Goal: Transaction & Acquisition: Purchase product/service

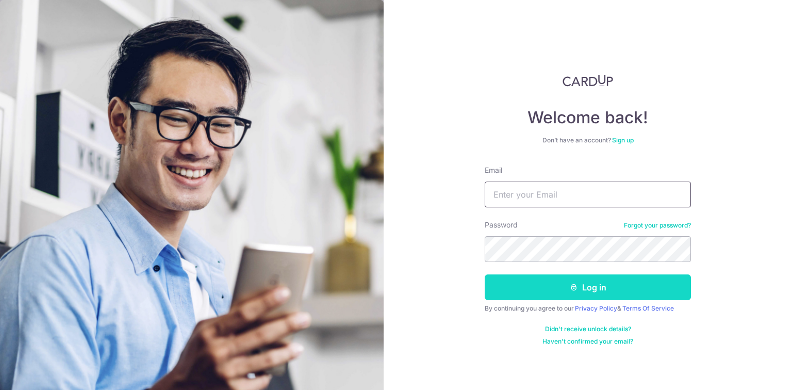
type input "[EMAIL_ADDRESS][DOMAIN_NAME]"
click at [593, 283] on button "Log in" at bounding box center [588, 287] width 206 height 26
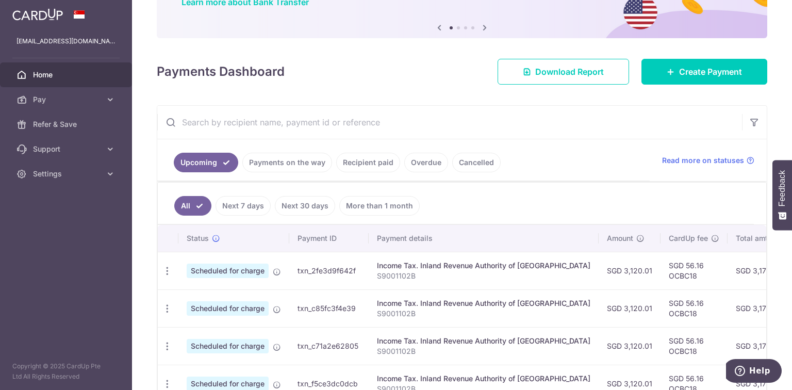
scroll to position [83, 0]
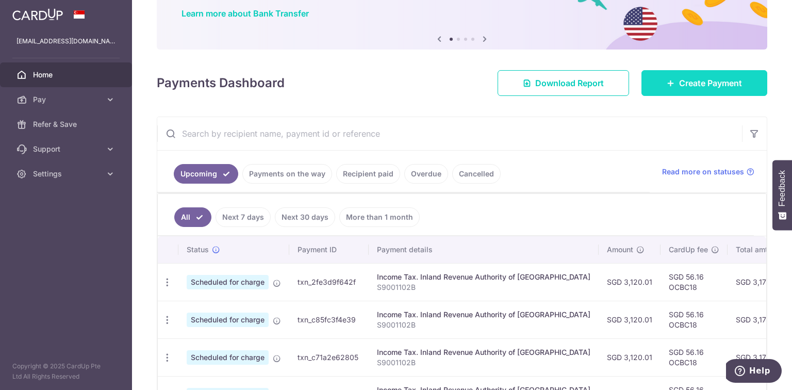
click at [698, 85] on span "Create Payment" at bounding box center [710, 83] width 63 height 12
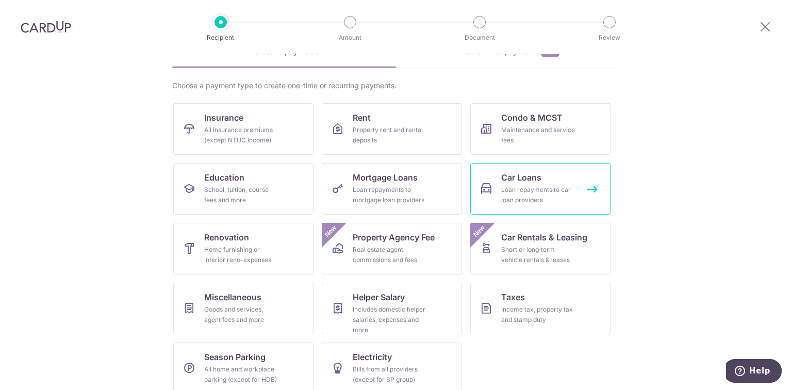
scroll to position [71, 0]
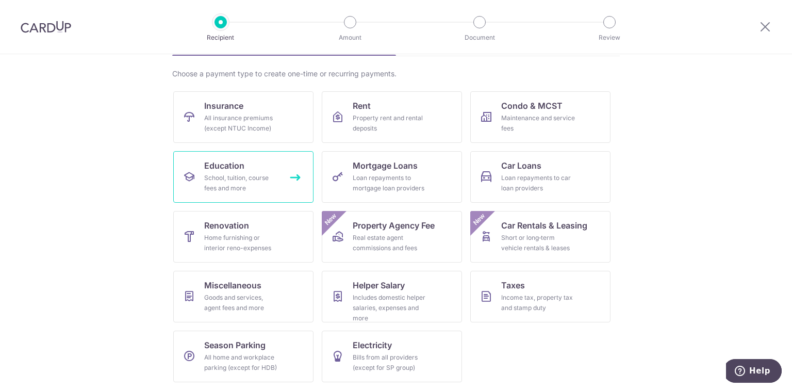
click at [266, 179] on div "School, tuition, course fees and more" at bounding box center [241, 183] width 74 height 21
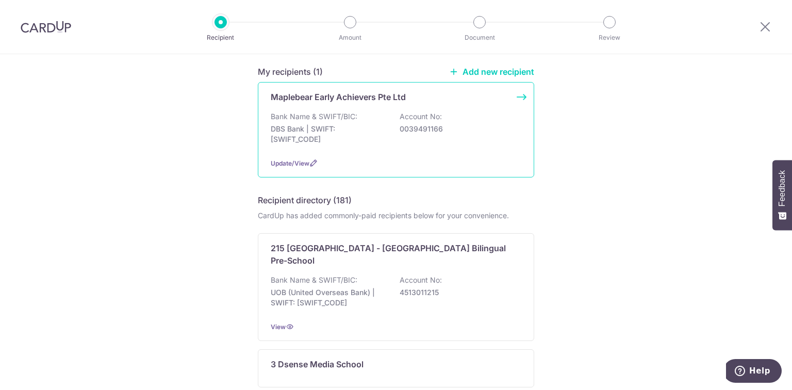
scroll to position [41, 0]
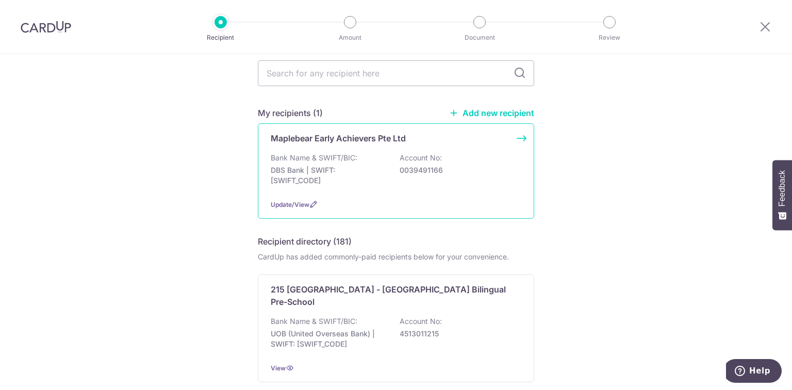
click at [374, 177] on p "DBS Bank | SWIFT: DBSSSGSGXXX" at bounding box center [329, 175] width 116 height 21
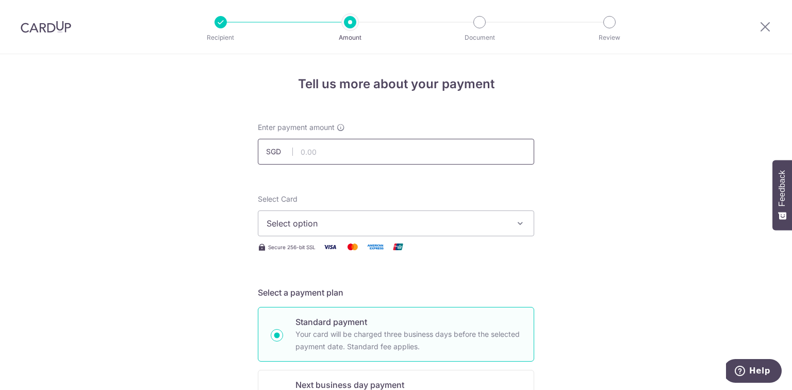
click at [338, 155] on input "text" at bounding box center [396, 152] width 276 height 26
type input "1,694.70"
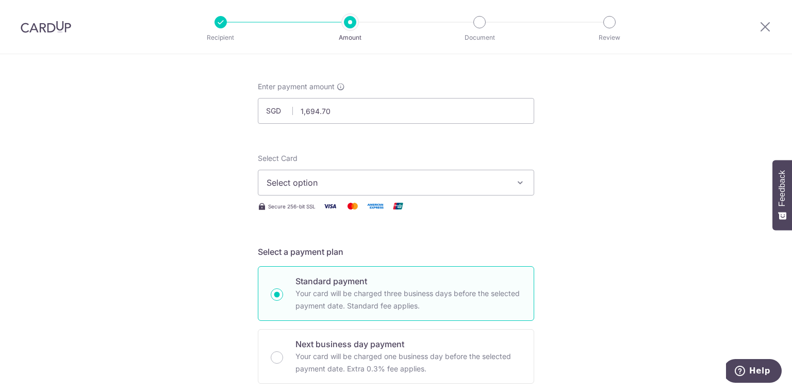
scroll to position [41, 0]
click at [435, 186] on span "Select option" at bounding box center [387, 182] width 240 height 12
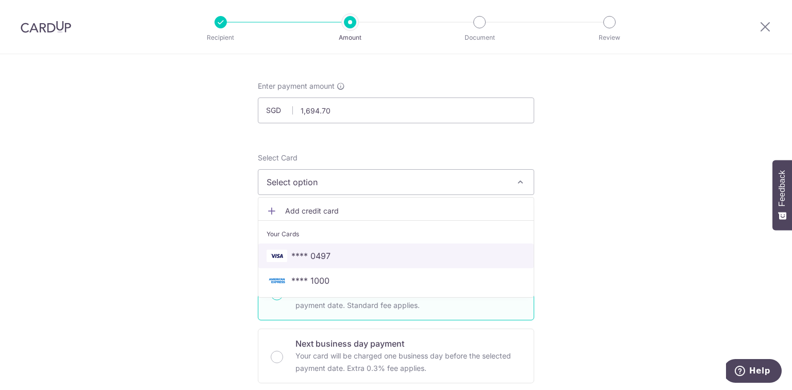
drag, startPoint x: 375, startPoint y: 254, endPoint x: 388, endPoint y: 252, distance: 13.1
click at [375, 254] on span "**** 0497" at bounding box center [396, 256] width 259 height 12
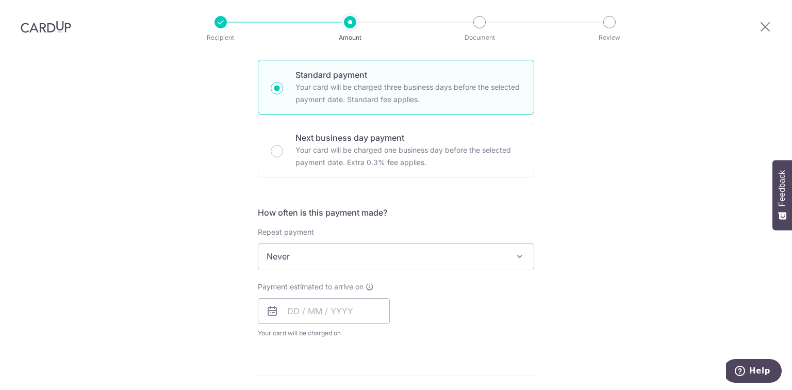
scroll to position [248, 0]
click at [395, 250] on span "Never" at bounding box center [395, 255] width 275 height 25
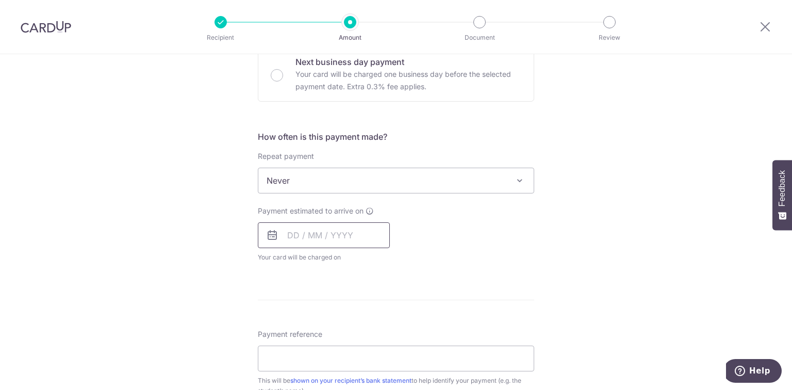
scroll to position [330, 0]
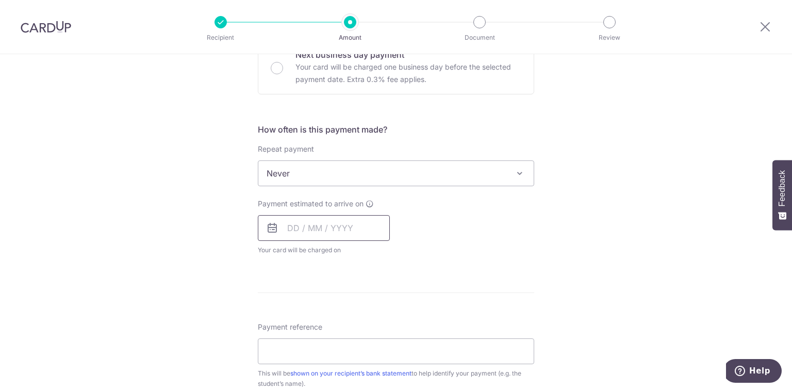
click at [309, 221] on input "text" at bounding box center [324, 228] width 132 height 26
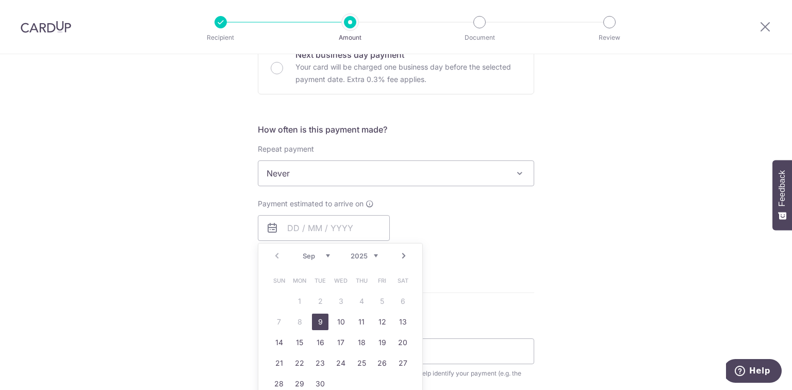
click at [278, 270] on th "Sun" at bounding box center [279, 280] width 21 height 21
click at [319, 318] on link "9" at bounding box center [320, 322] width 17 height 17
type input "[DATE]"
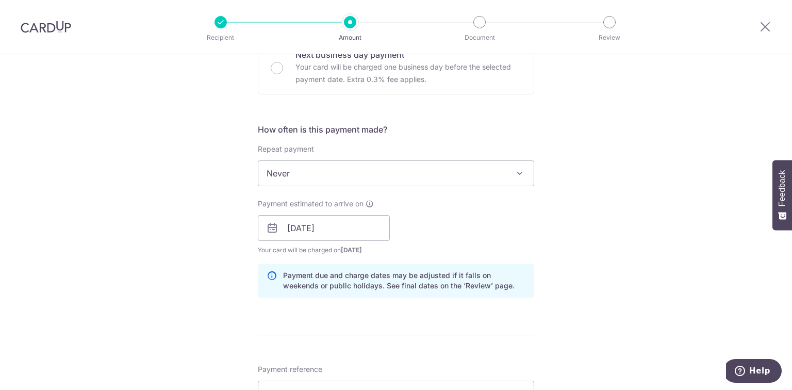
click at [490, 223] on div "Payment estimated to arrive on 09/09/2025 Prev Next Sep Oct Nov Dec 2025 2026 2…" at bounding box center [396, 227] width 289 height 57
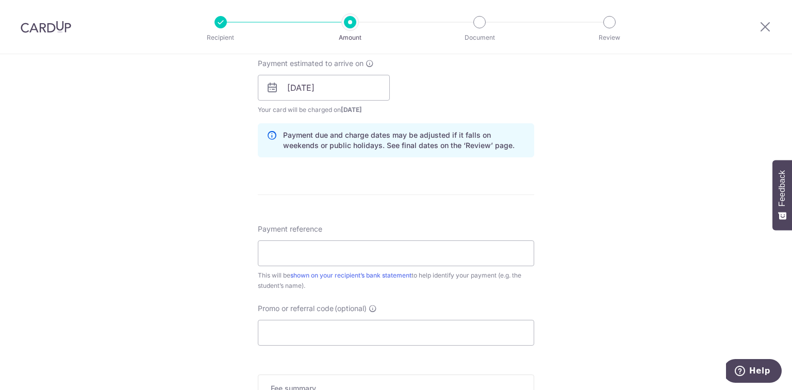
scroll to position [495, 0]
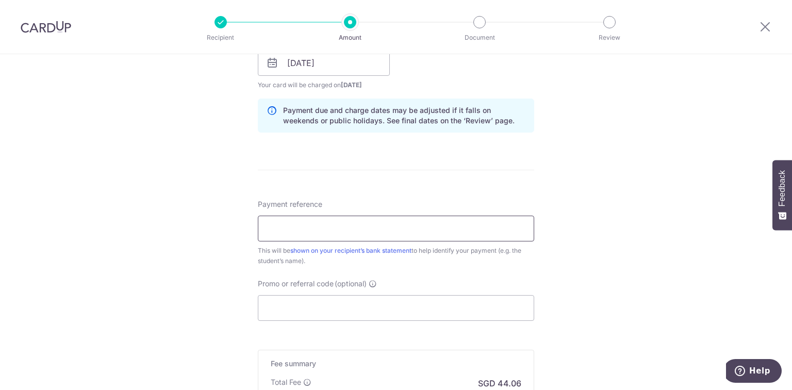
click at [422, 236] on input "Payment reference" at bounding box center [396, 229] width 276 height 26
click at [653, 247] on div "Tell us more about your payment Enter payment amount SGD 1,694.70 1694.70 Selec…" at bounding box center [396, 46] width 792 height 975
click at [420, 231] on input "Payment reference" at bounding box center [396, 229] width 276 height 26
click at [367, 229] on input "Charlotte Chu - 9624" at bounding box center [396, 229] width 276 height 26
type input "[PERSON_NAME] - 9938"
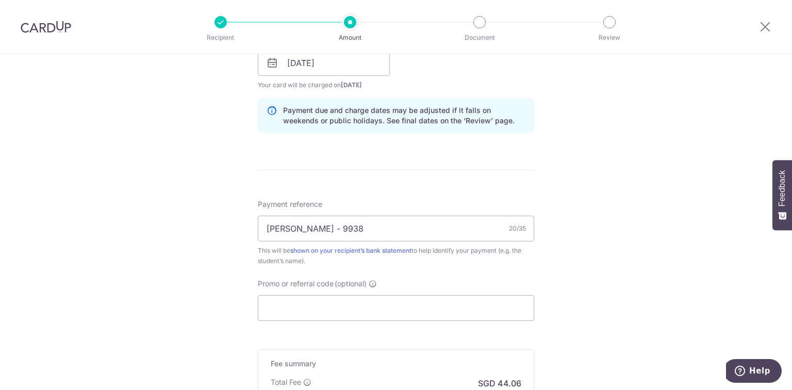
click at [375, 262] on div "This will be shown on your recipient’s bank statement to help identify your pay…" at bounding box center [396, 256] width 276 height 21
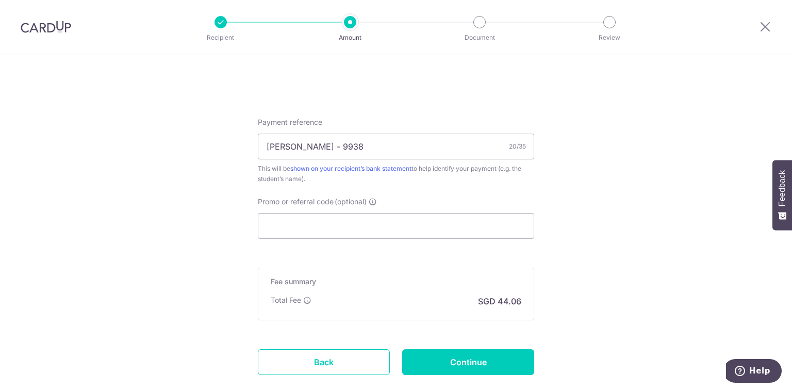
scroll to position [619, 0]
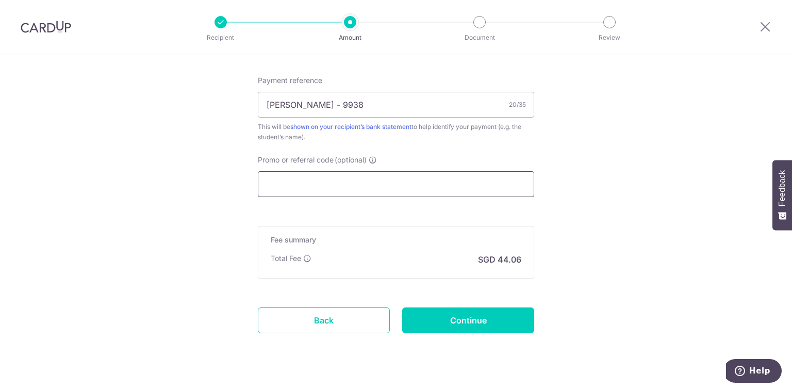
click at [378, 190] on input "Promo or referral code (optional)" at bounding box center [396, 184] width 276 height 26
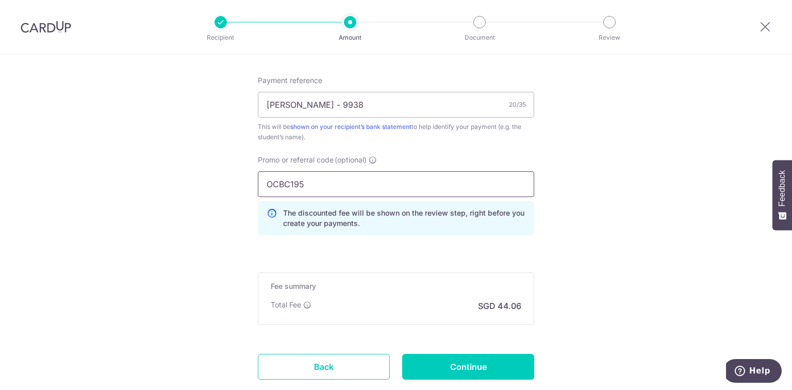
type input "OCBC195"
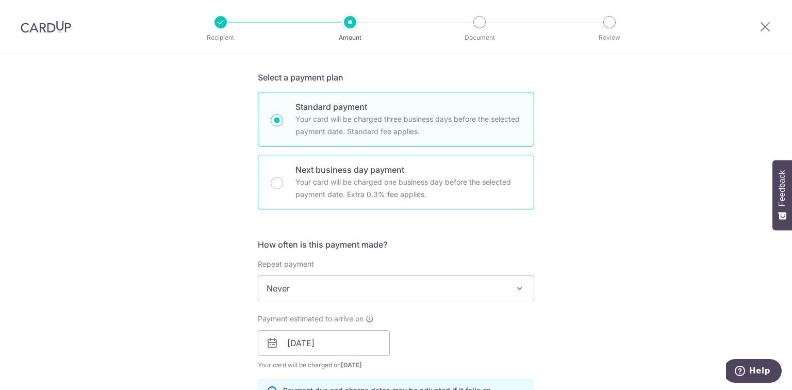
scroll to position [685, 0]
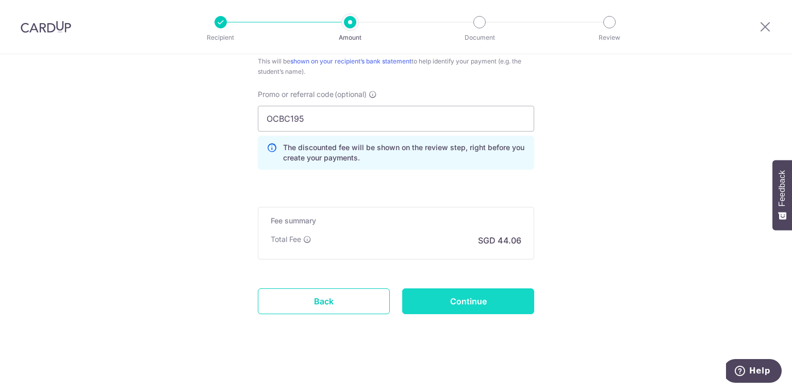
click at [473, 302] on input "Continue" at bounding box center [468, 301] width 132 height 26
type input "Create Schedule"
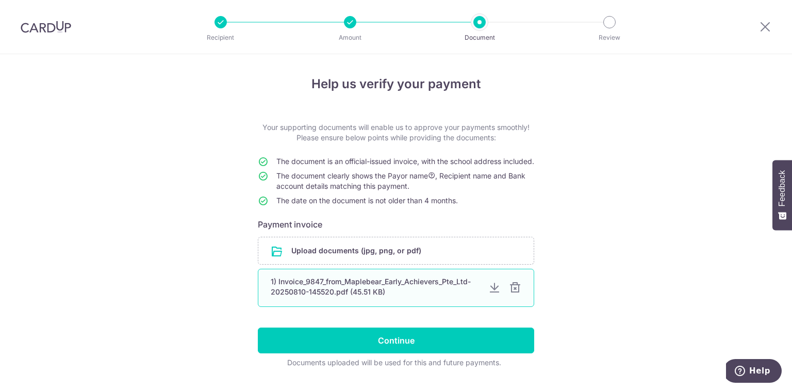
click at [512, 294] on div at bounding box center [515, 288] width 12 height 12
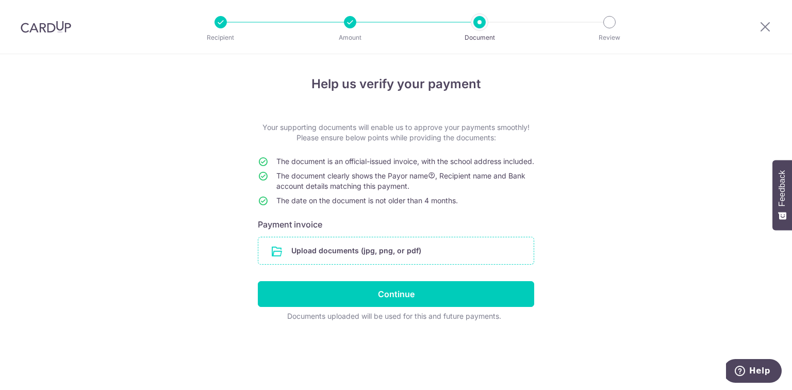
click at [399, 264] on input "file" at bounding box center [395, 250] width 275 height 27
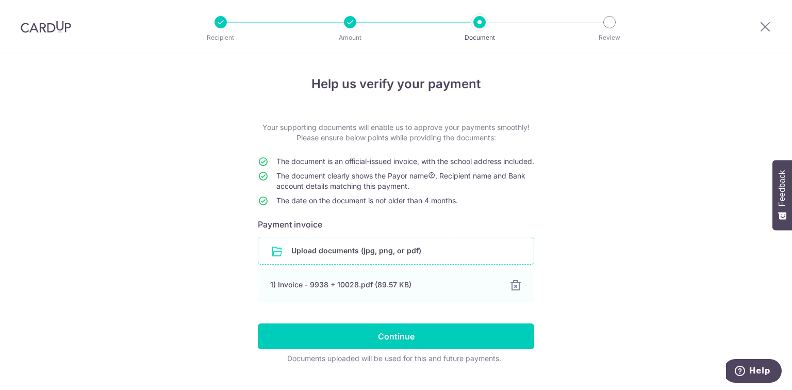
scroll to position [32, 0]
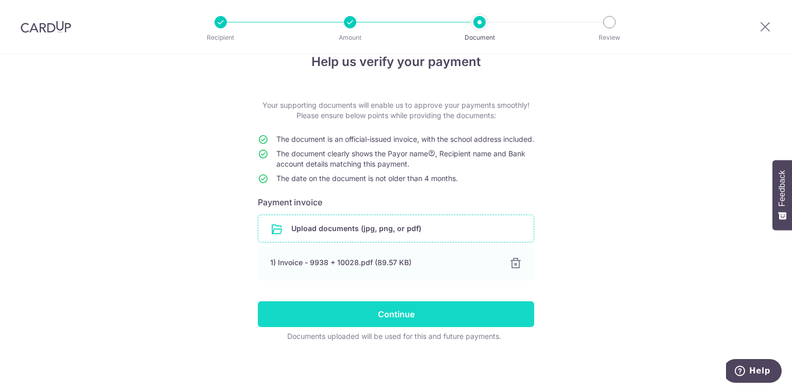
click at [406, 314] on input "Continue" at bounding box center [396, 314] width 276 height 26
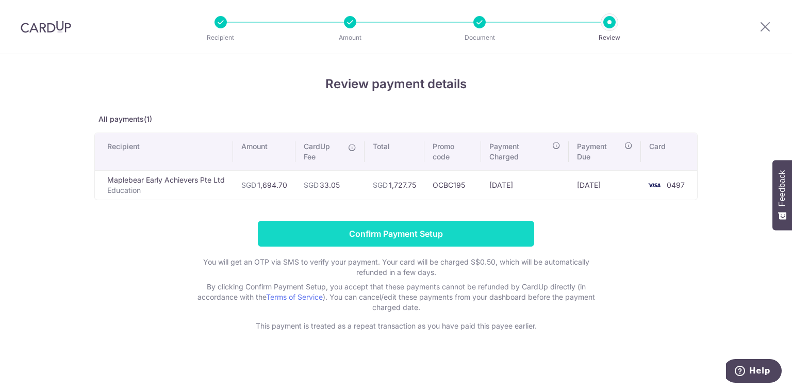
click at [412, 238] on input "Confirm Payment Setup" at bounding box center [396, 234] width 276 height 26
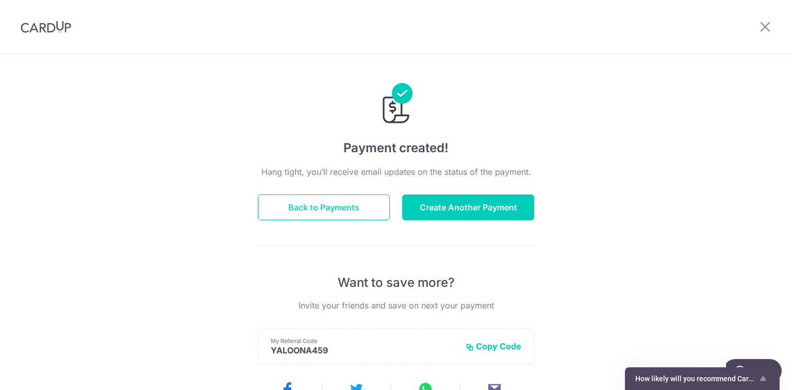
click at [323, 207] on button "Back to Payments" at bounding box center [324, 207] width 132 height 26
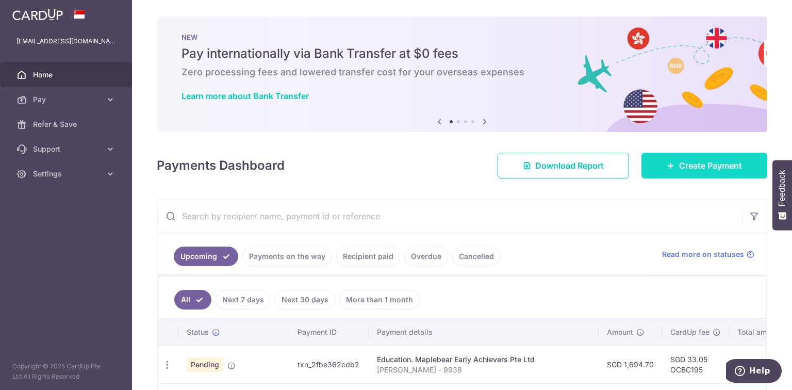
click at [684, 168] on span "Create Payment" at bounding box center [710, 165] width 63 height 12
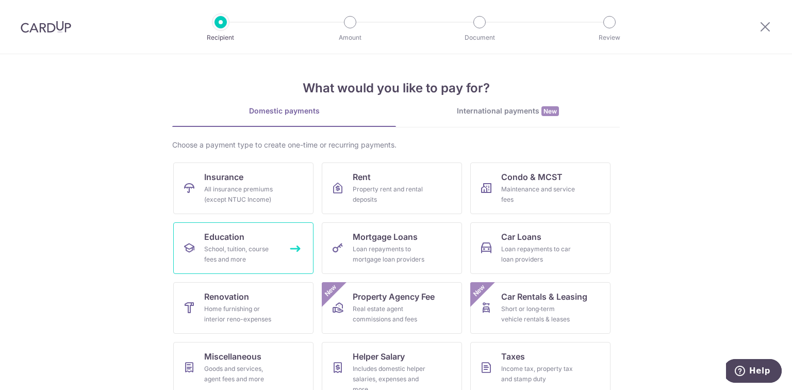
click at [265, 256] on div "School, tuition, course fees and more" at bounding box center [241, 254] width 74 height 21
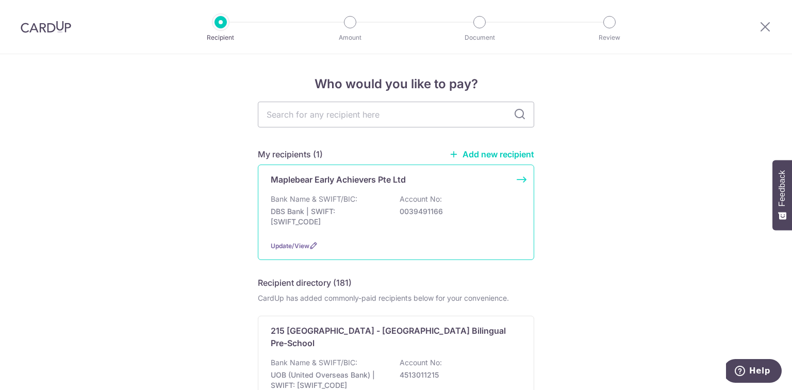
click at [386, 210] on div "Bank Name & SWIFT/BIC: DBS Bank | SWIFT: DBSSSGSGXXX Account No: 0039491166" at bounding box center [396, 213] width 251 height 38
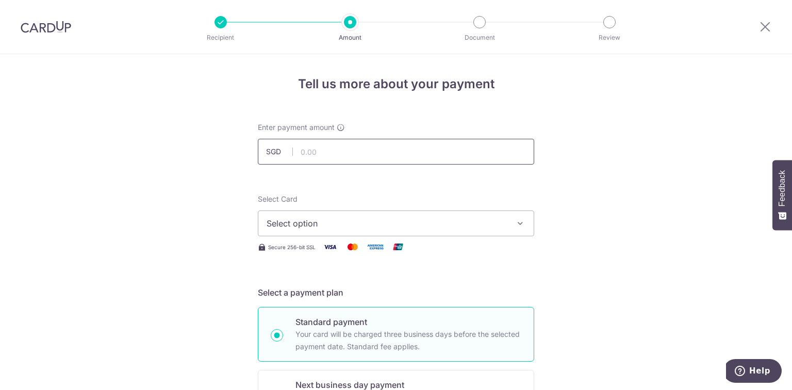
click at [365, 151] on input "text" at bounding box center [396, 152] width 276 height 26
type input "236.53"
click at [343, 225] on span "Select option" at bounding box center [387, 223] width 240 height 12
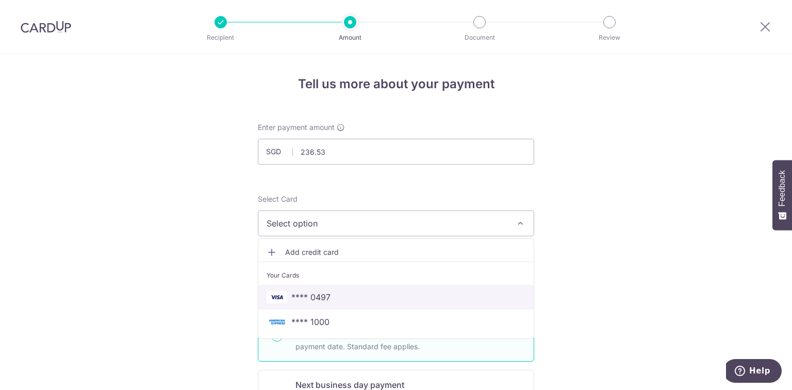
click at [337, 294] on span "**** 0497" at bounding box center [396, 297] width 259 height 12
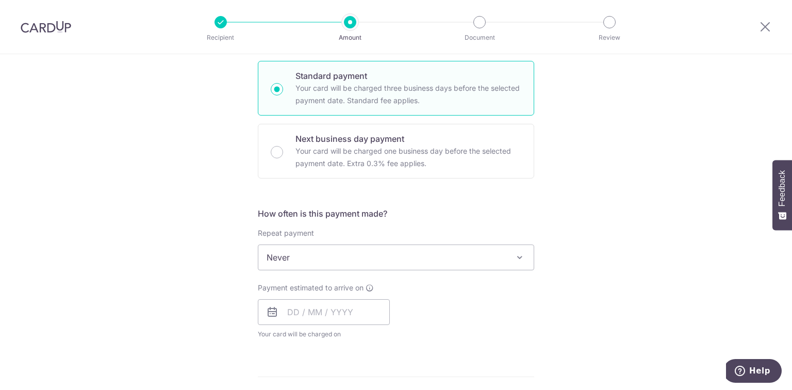
scroll to position [248, 0]
click at [343, 260] on span "Never" at bounding box center [395, 255] width 275 height 25
click at [323, 308] on input "text" at bounding box center [324, 311] width 132 height 26
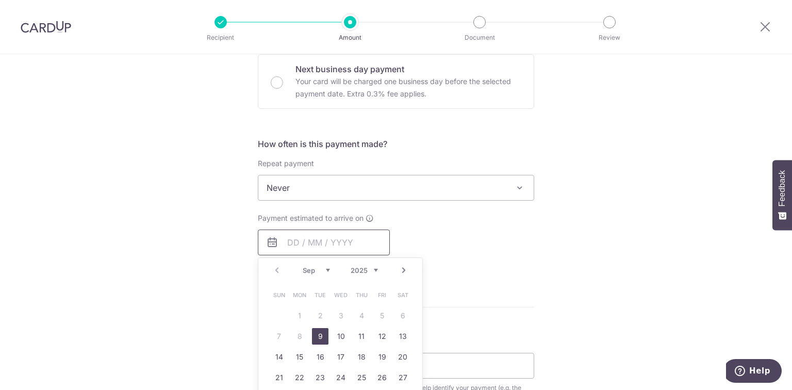
scroll to position [330, 0]
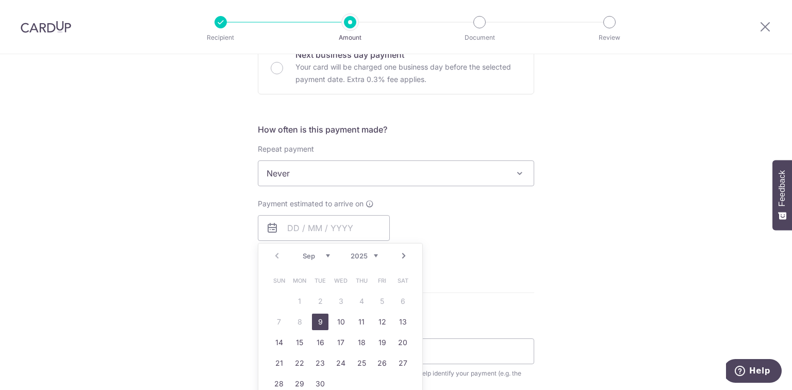
click at [321, 323] on link "9" at bounding box center [320, 322] width 17 height 17
type input "[DATE]"
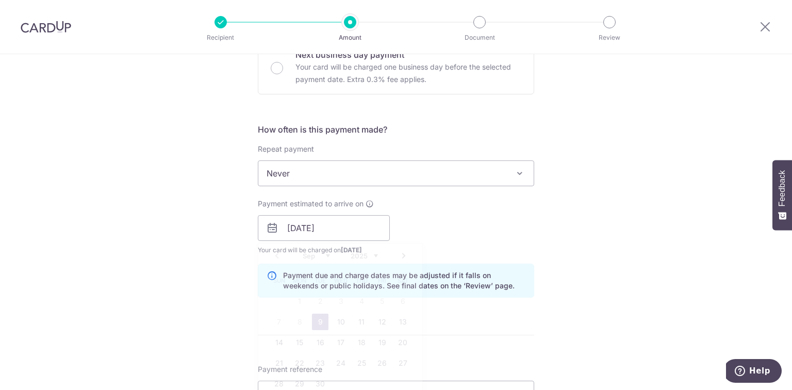
click at [484, 256] on div "How often is this payment made? Repeat payment Never Every week Every month Eve…" at bounding box center [396, 214] width 276 height 183
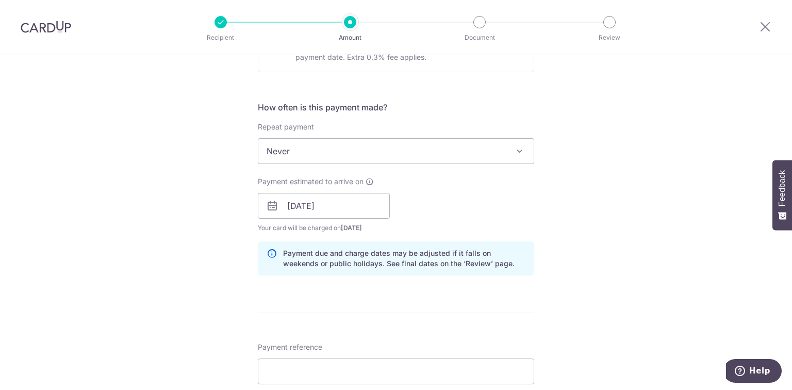
scroll to position [495, 0]
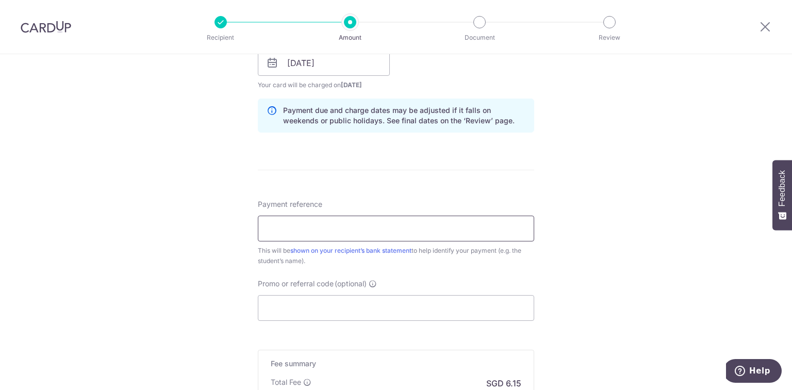
click at [373, 226] on input "Payment reference" at bounding box center [396, 229] width 276 height 26
type input "[PERSON_NAME] - 10028"
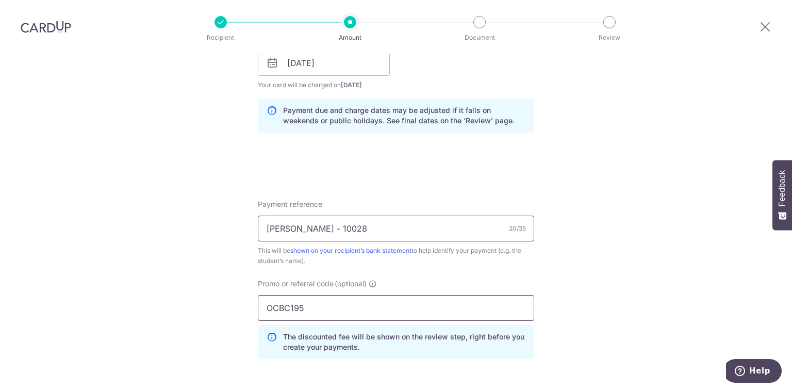
type input "OCBC195"
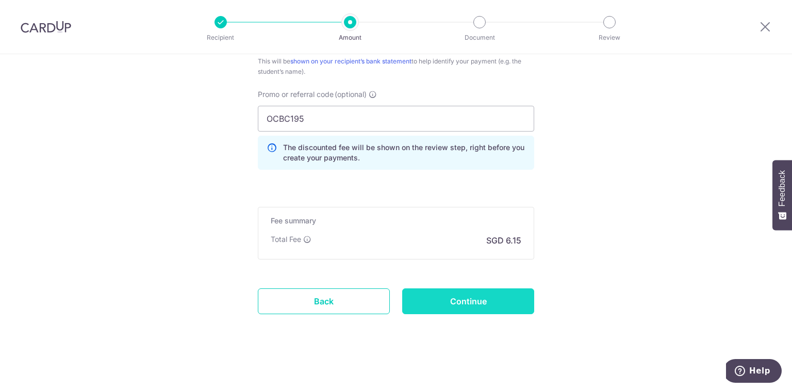
click at [458, 298] on input "Continue" at bounding box center [468, 301] width 132 height 26
type input "Create Schedule"
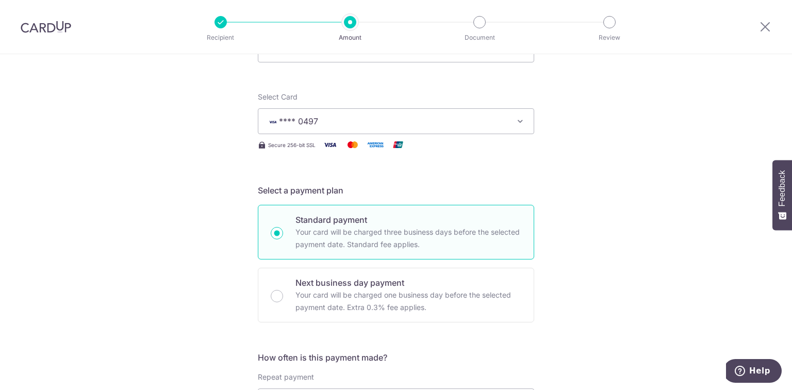
scroll to position [124, 0]
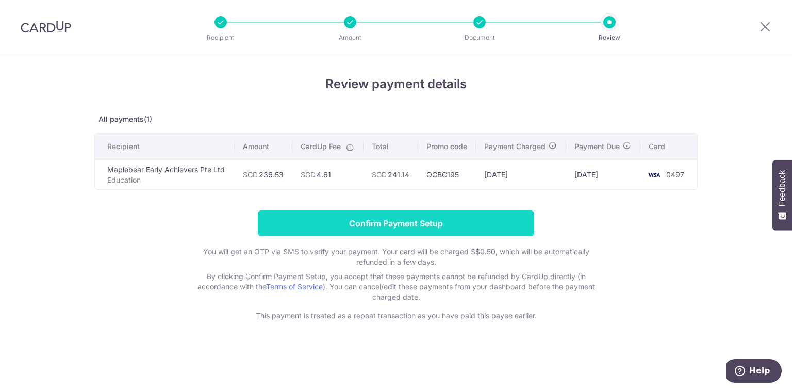
click at [396, 223] on input "Confirm Payment Setup" at bounding box center [396, 223] width 276 height 26
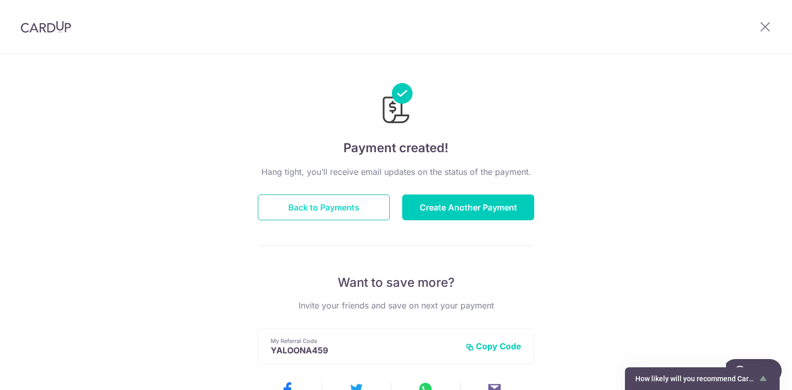
click at [353, 205] on button "Back to Payments" at bounding box center [324, 207] width 132 height 26
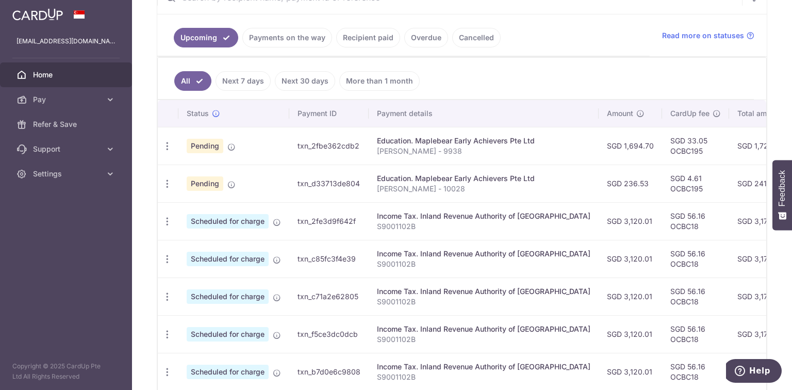
scroll to position [219, 0]
